Goal: Find specific page/section: Find specific page/section

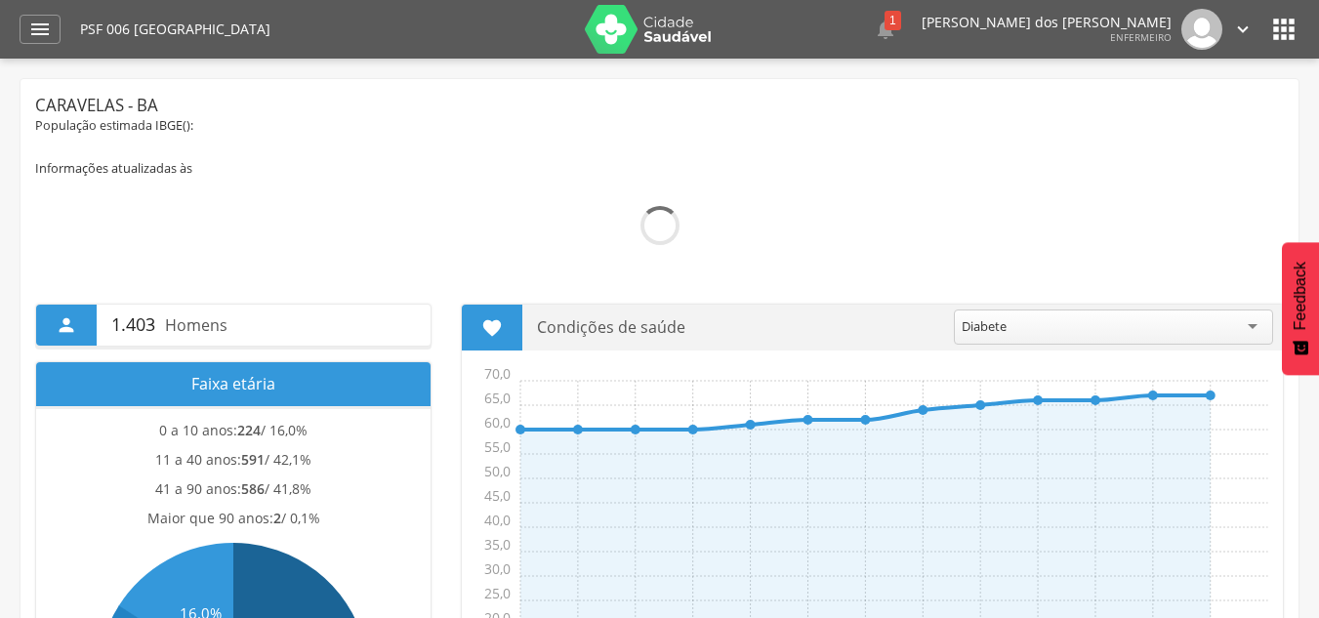
click at [1015, 322] on div "Diabete" at bounding box center [1113, 327] width 319 height 35
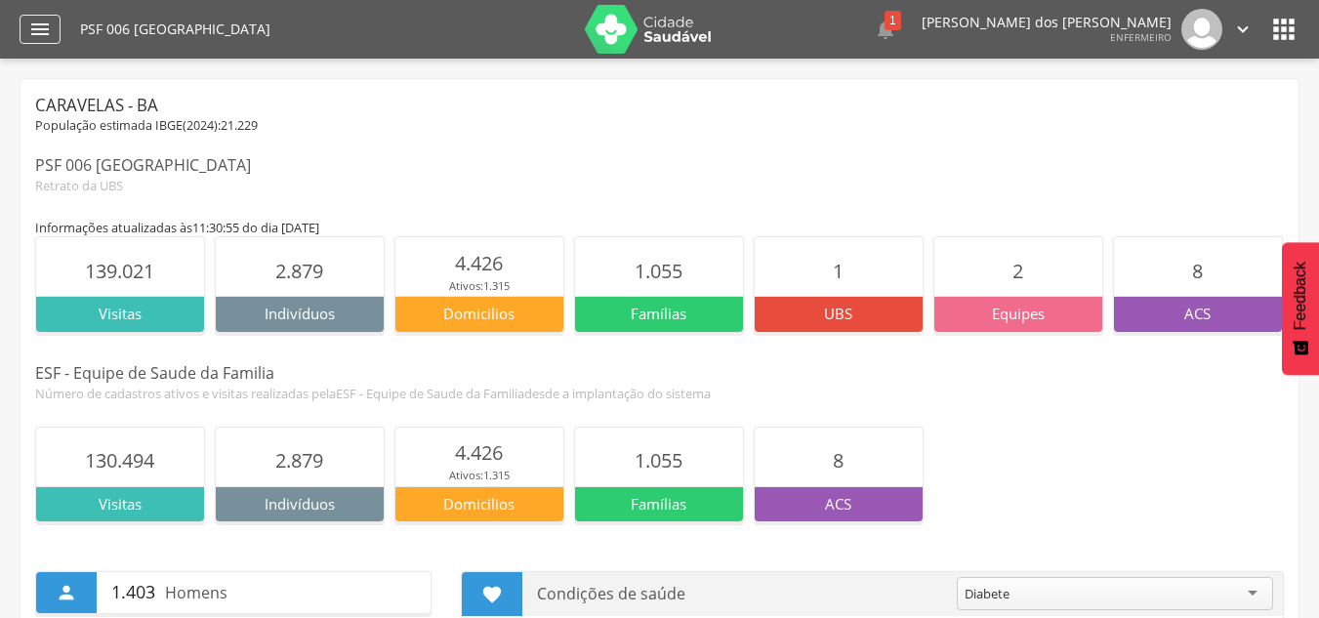
click at [32, 25] on icon "" at bounding box center [39, 29] width 23 height 23
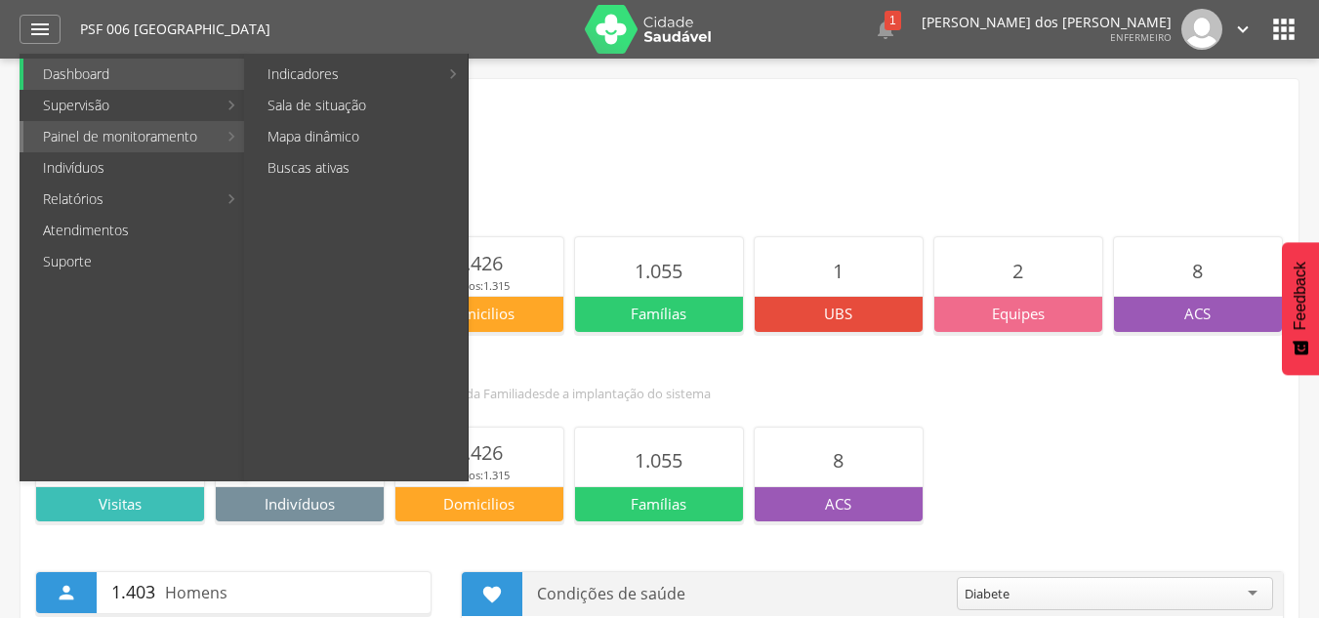
click at [200, 140] on link "Painel de monitoramento" at bounding box center [119, 136] width 193 height 31
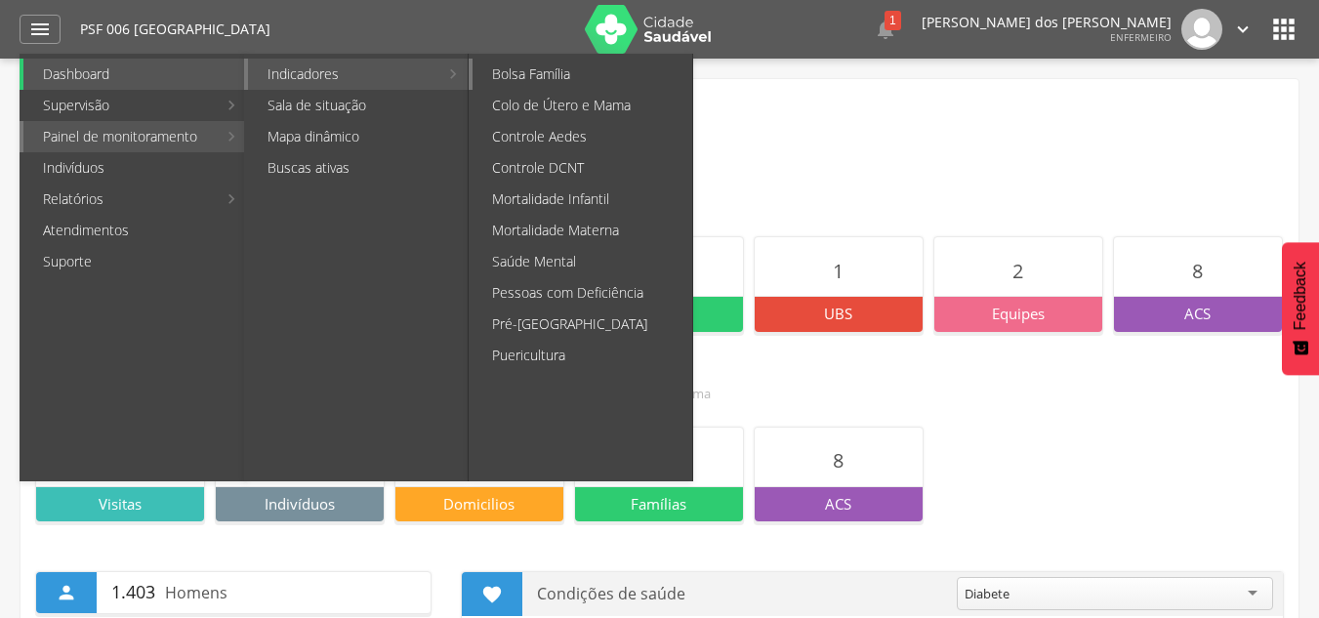
click at [528, 80] on link "Bolsa Família" at bounding box center [583, 74] width 220 height 31
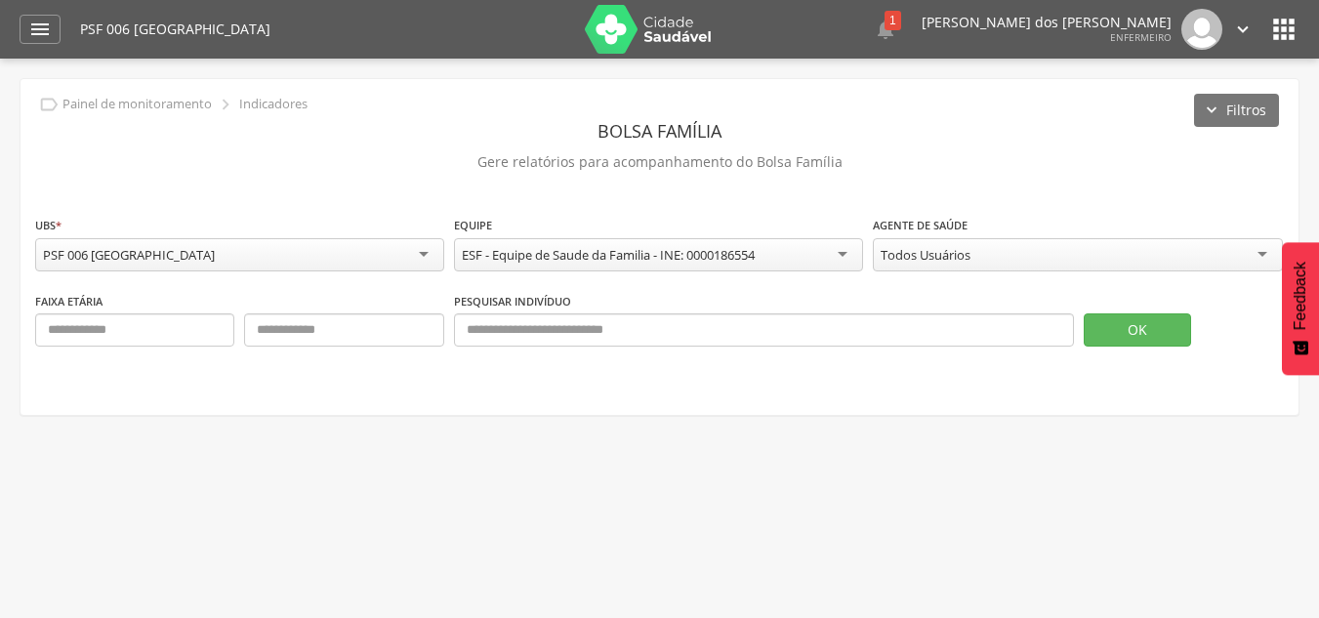
click at [1094, 261] on div "Todos Usuários" at bounding box center [1077, 254] width 409 height 33
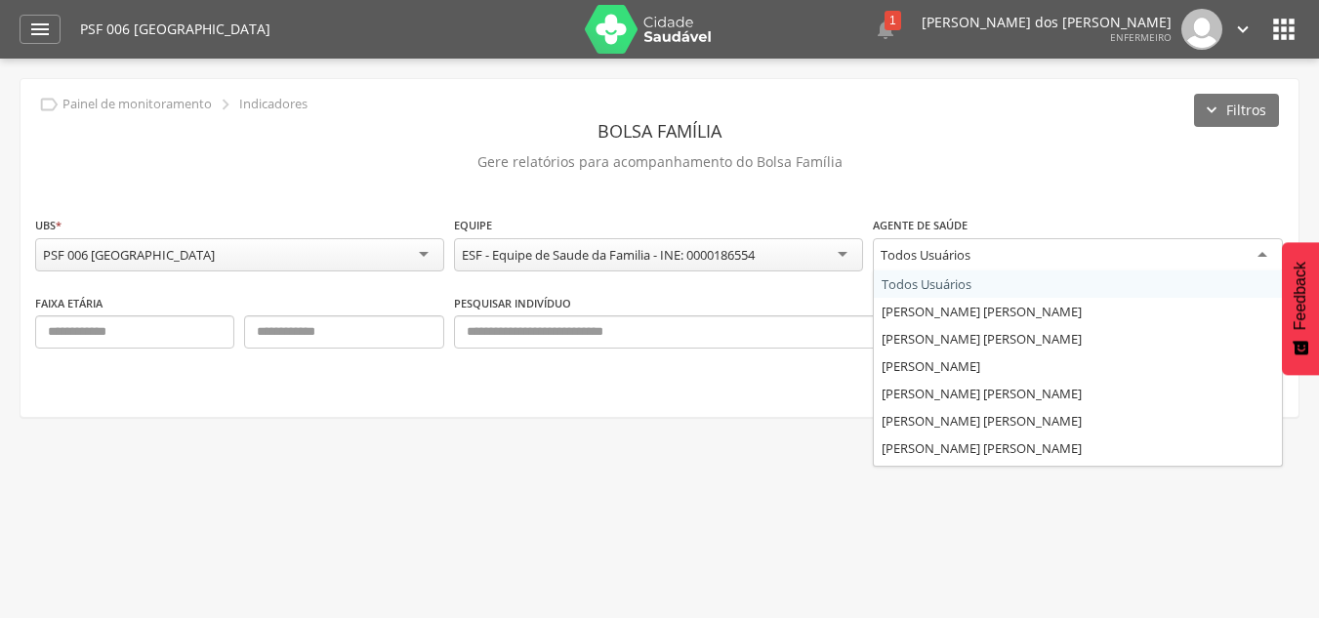
click at [1059, 210] on div "**********" at bounding box center [660, 248] width 1278 height 338
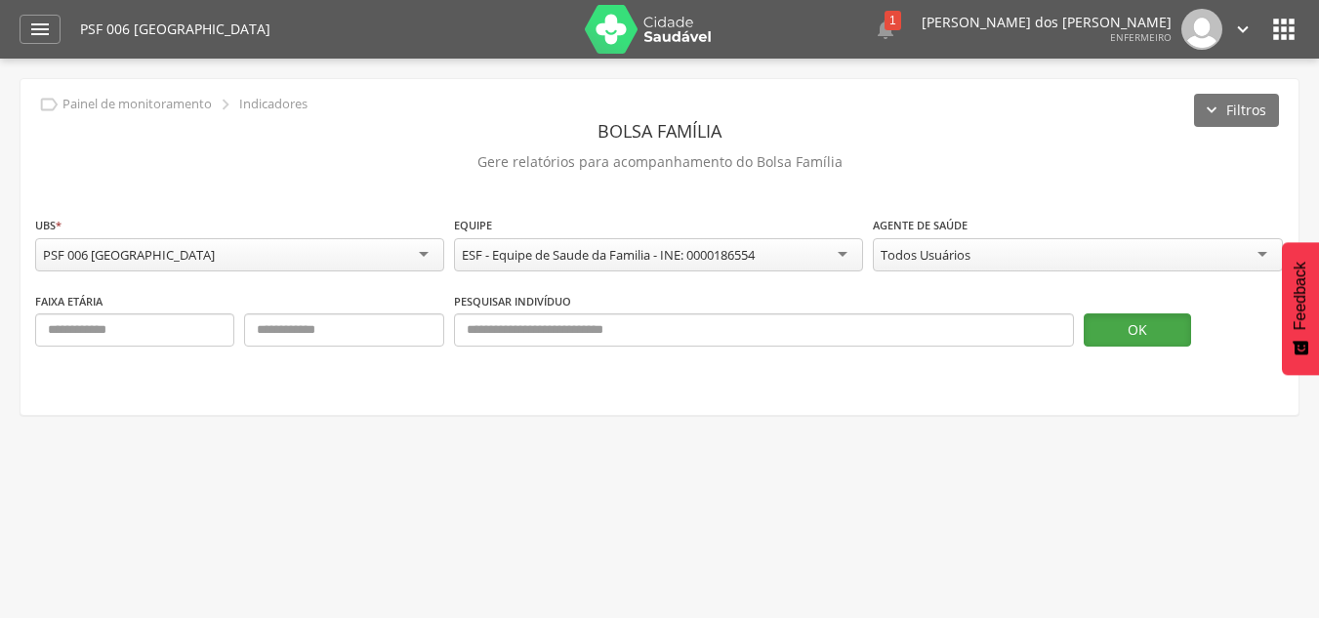
click at [1164, 337] on button "OK" at bounding box center [1137, 329] width 107 height 33
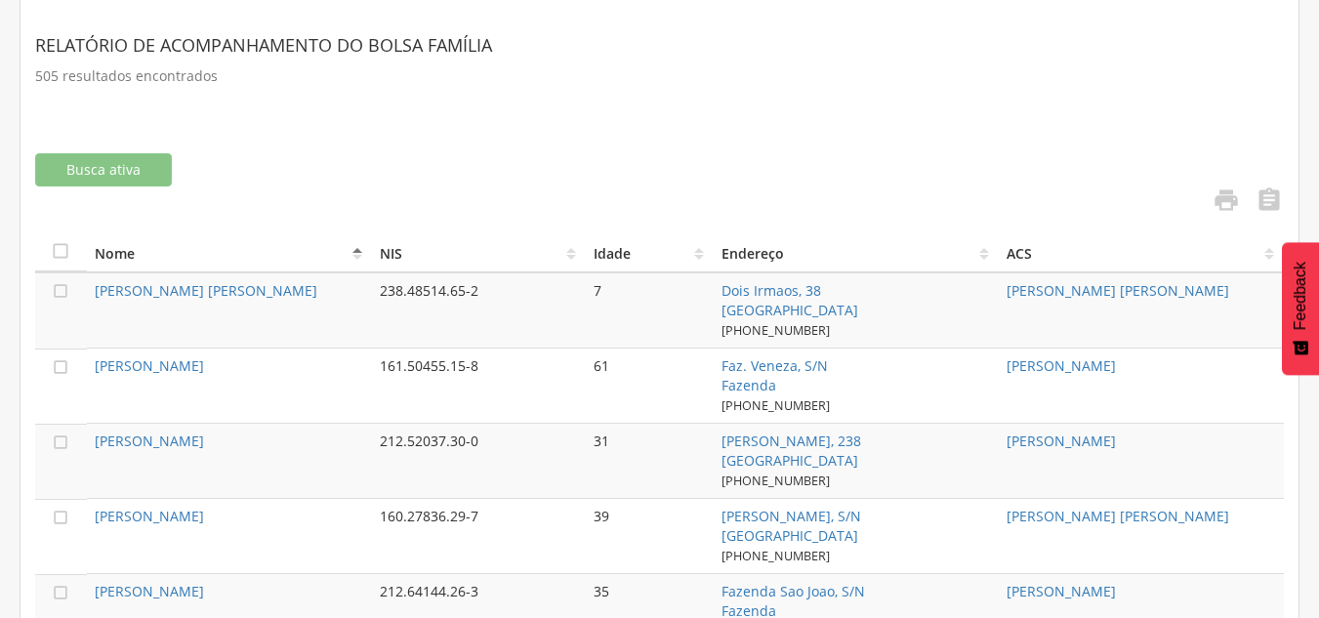
scroll to position [59, 0]
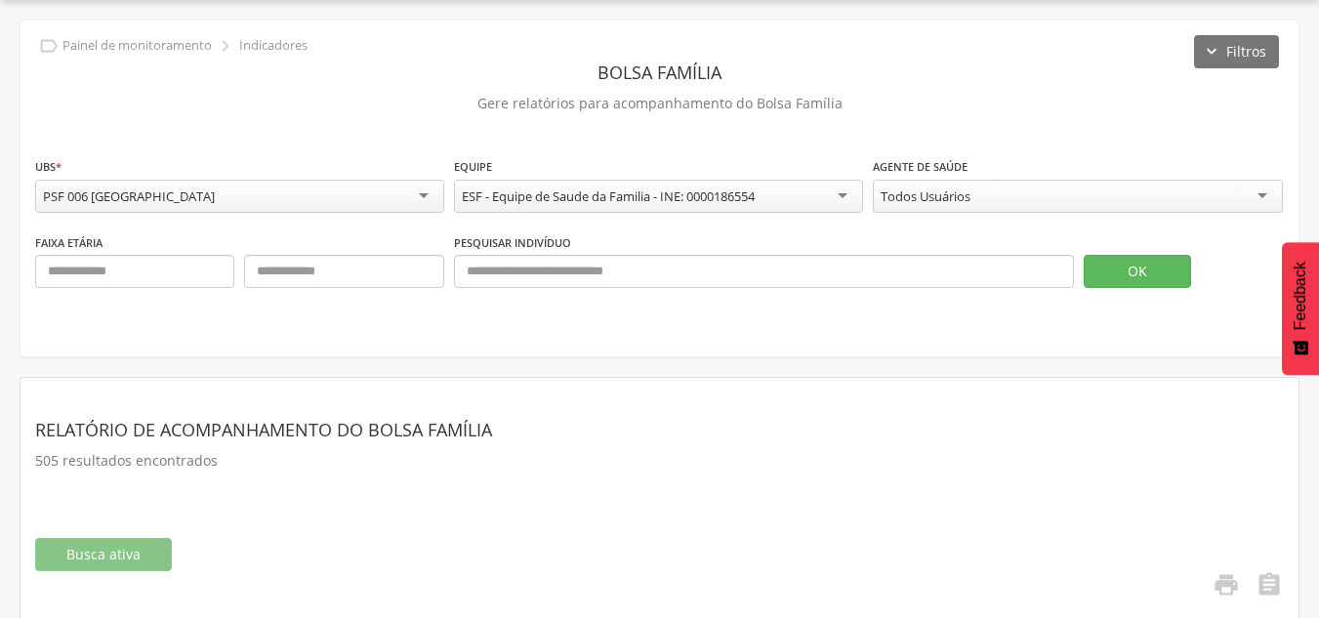
click at [1019, 204] on div "Todos Usuários" at bounding box center [1077, 196] width 409 height 33
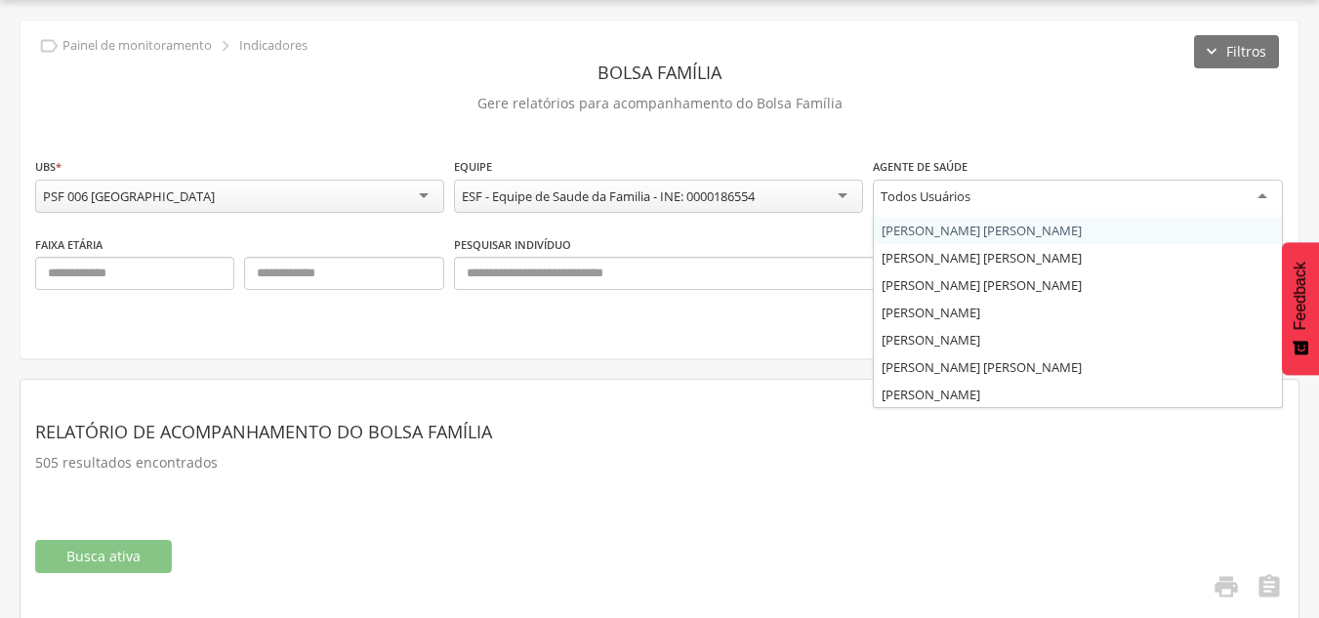
scroll to position [105, 0]
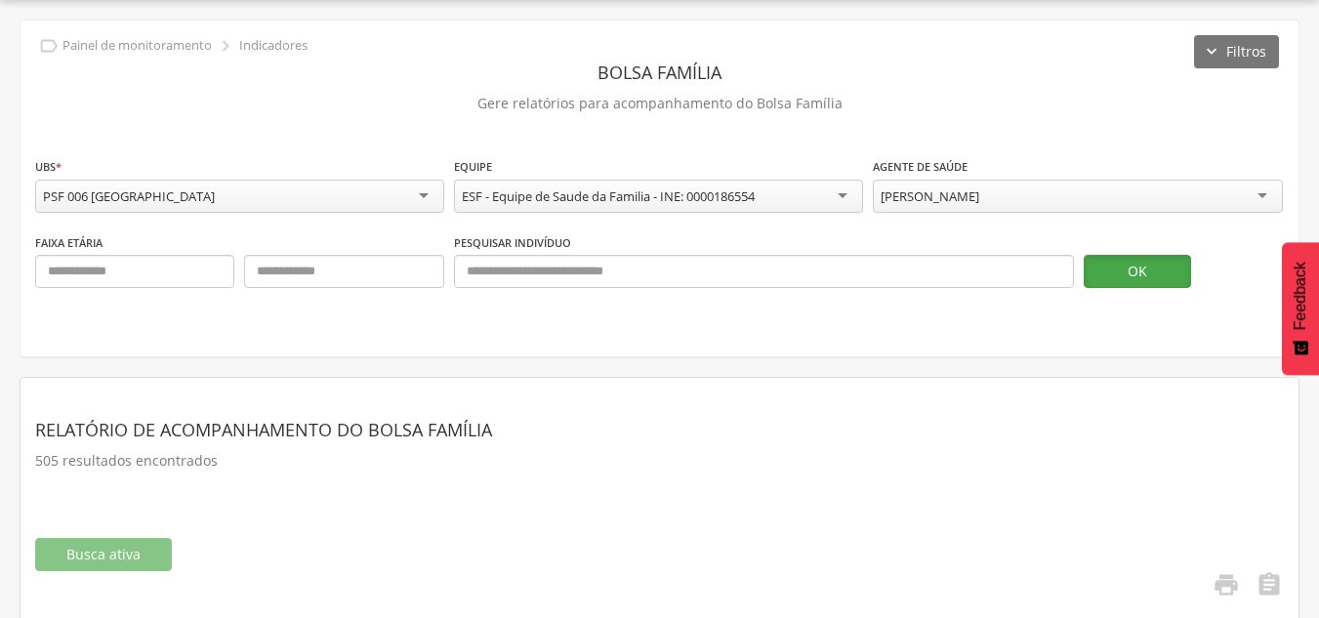
click at [1179, 256] on button "OK" at bounding box center [1137, 271] width 107 height 33
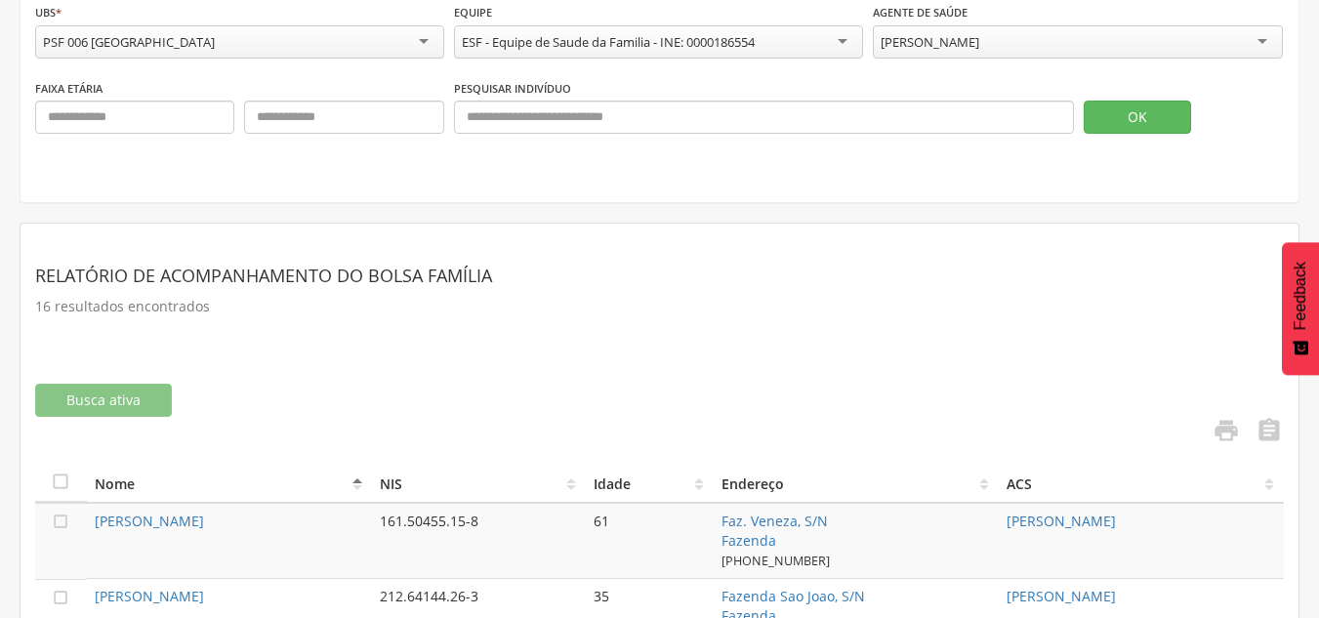
scroll to position [0, 0]
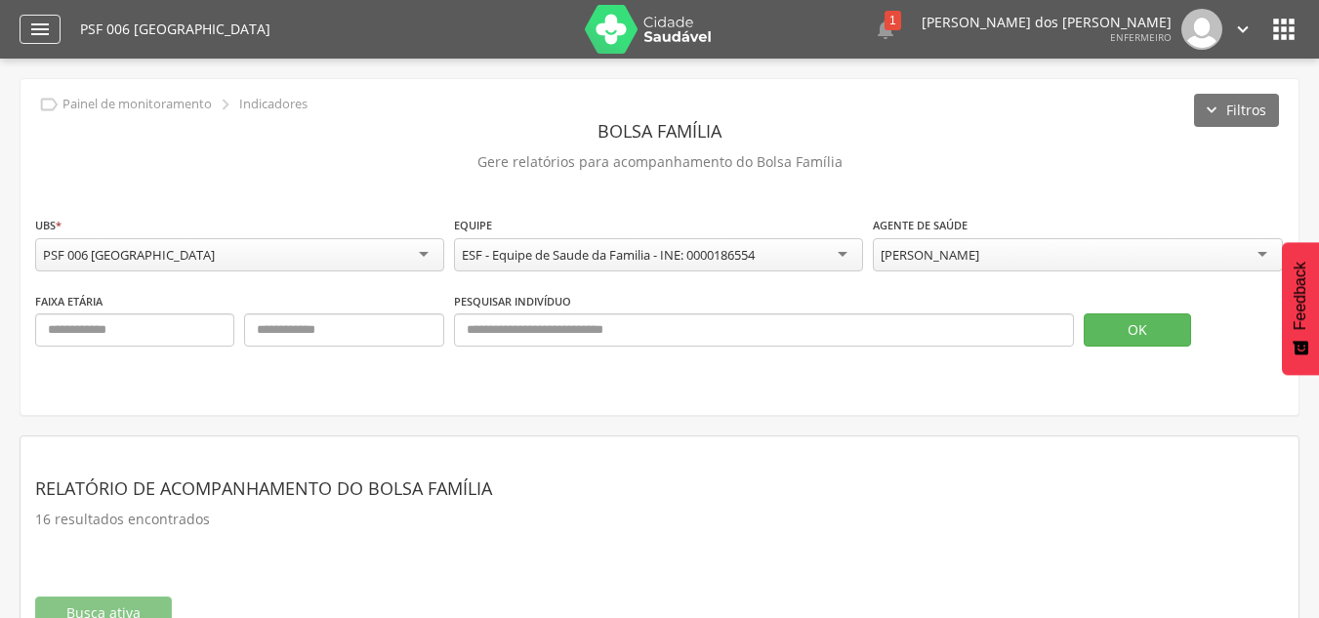
click at [50, 42] on div "" at bounding box center [40, 29] width 41 height 29
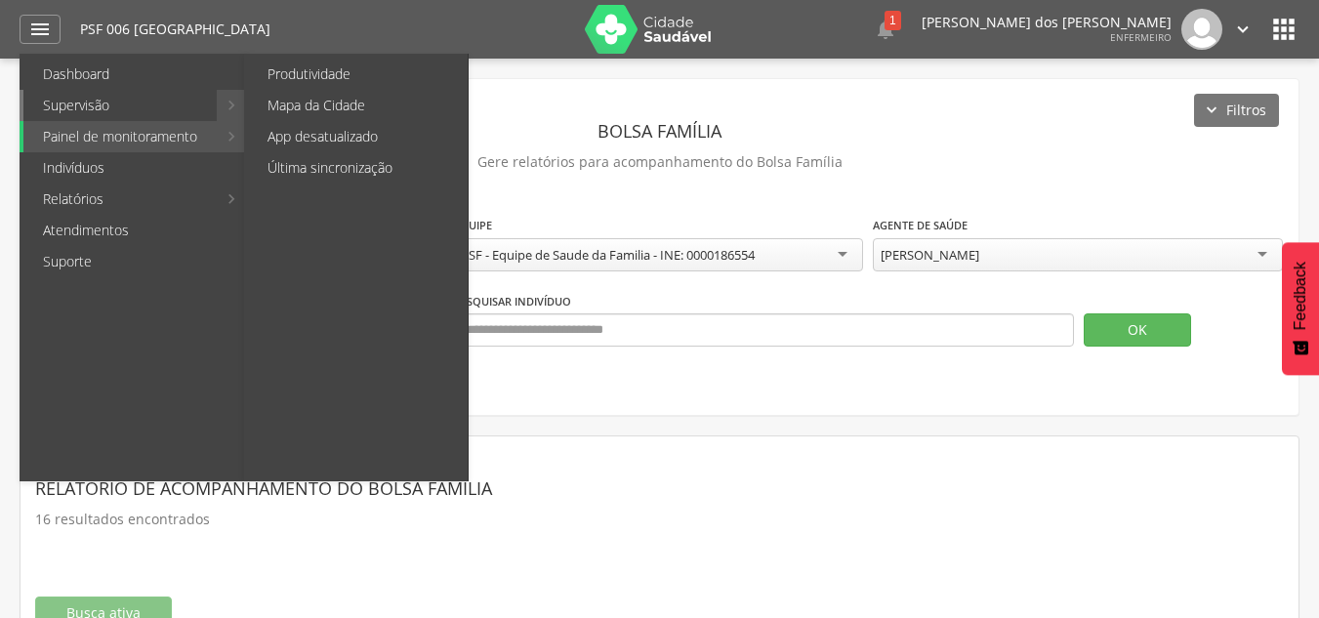
click at [199, 114] on link "Supervisão" at bounding box center [119, 105] width 193 height 31
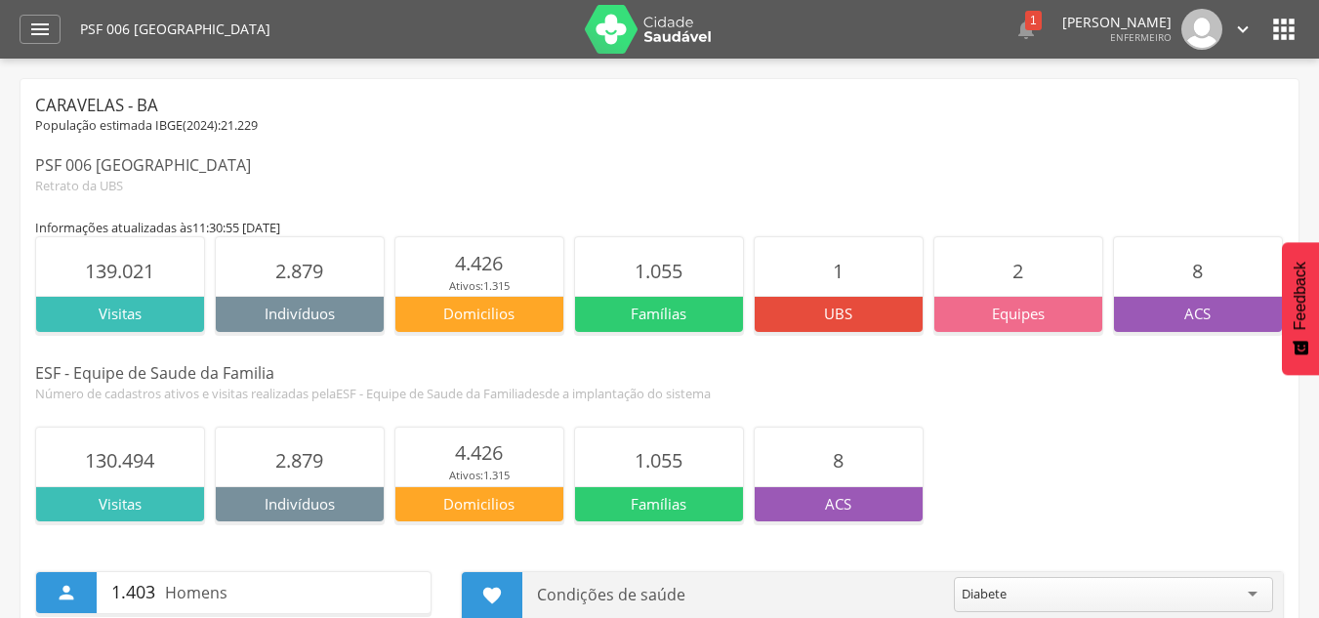
click at [1239, 25] on icon "" at bounding box center [1242, 29] width 21 height 21
click at [1290, 25] on icon "" at bounding box center [1283, 29] width 31 height 31
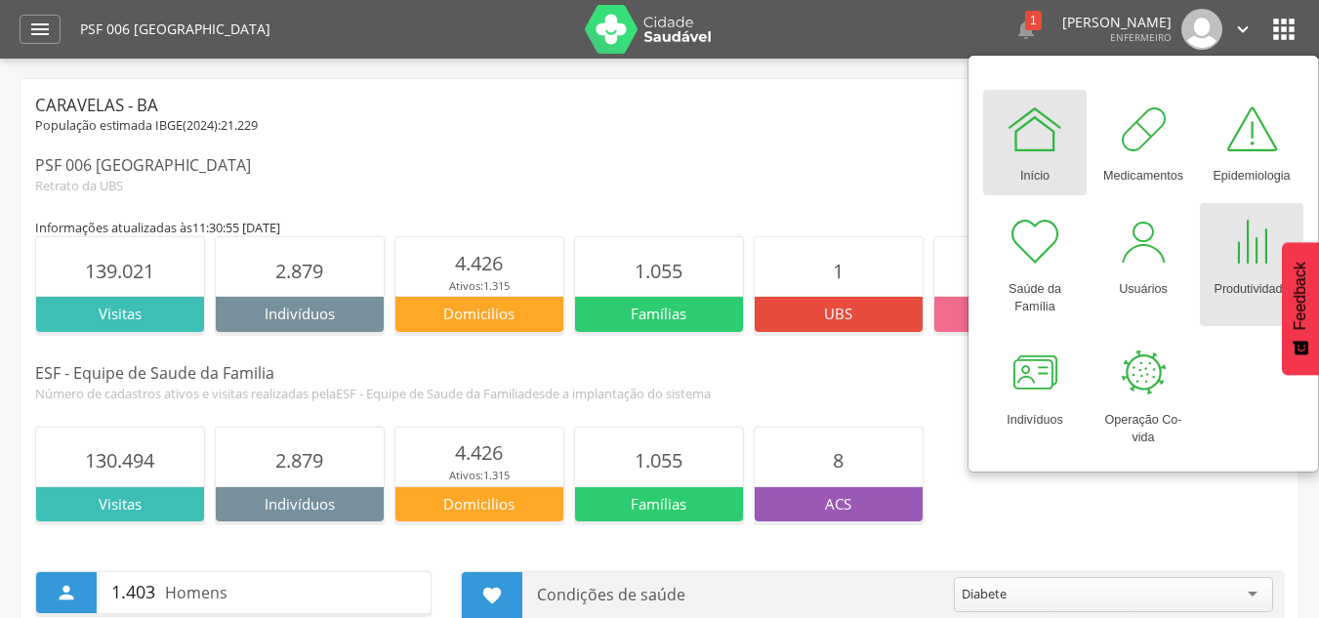
click at [1243, 256] on div at bounding box center [1251, 242] width 59 height 59
